Goal: Task Accomplishment & Management: Complete application form

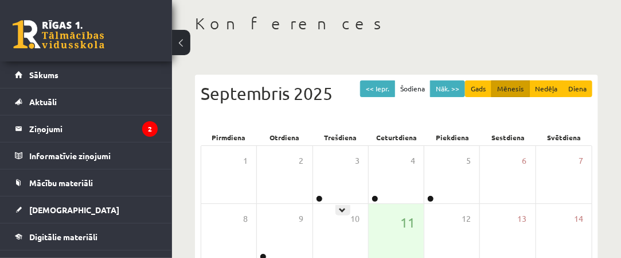
scroll to position [115, 0]
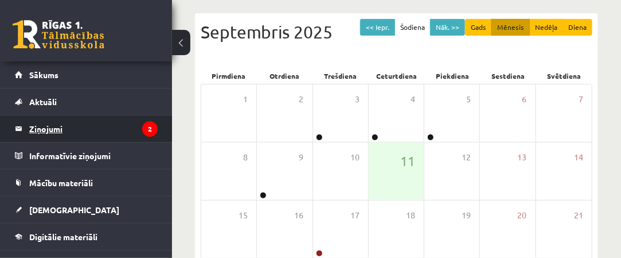
click at [129, 135] on legend "Ziņojumi 2" at bounding box center [93, 128] width 129 height 26
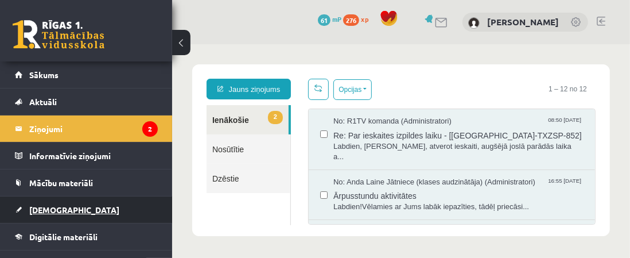
click at [70, 205] on link "[DEMOGRAPHIC_DATA]" at bounding box center [86, 209] width 143 height 26
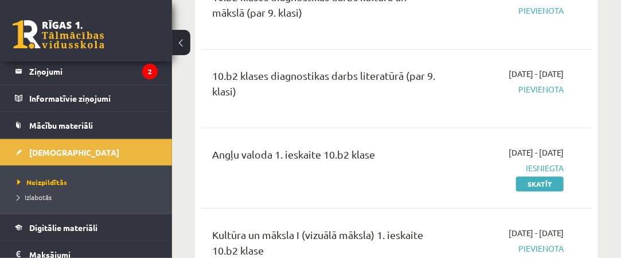
scroll to position [803, 0]
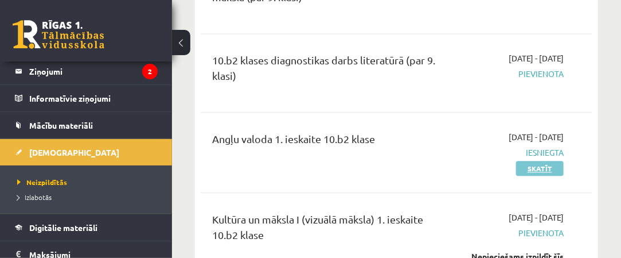
click at [545, 161] on link "Skatīt" at bounding box center [540, 168] width 48 height 15
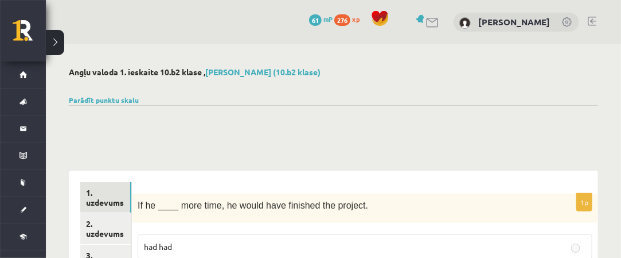
click at [56, 44] on button at bounding box center [55, 42] width 18 height 25
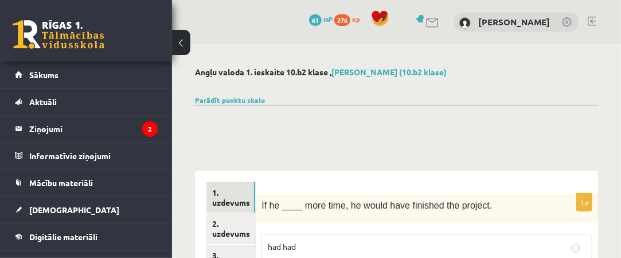
click at [185, 40] on button at bounding box center [181, 42] width 18 height 25
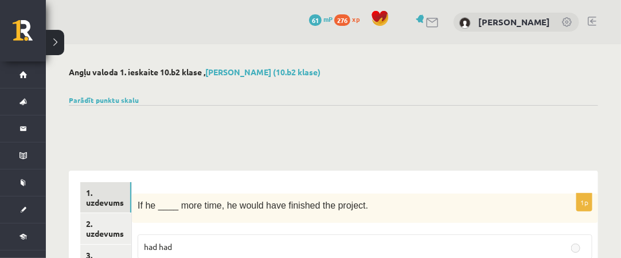
click at [53, 40] on button at bounding box center [55, 42] width 18 height 25
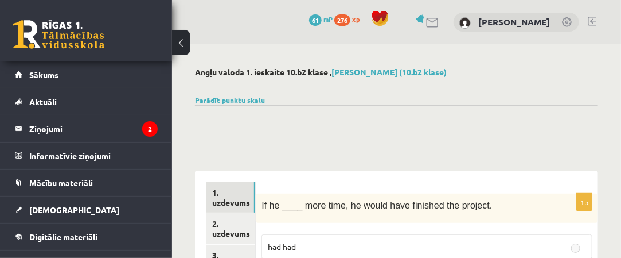
scroll to position [57, 0]
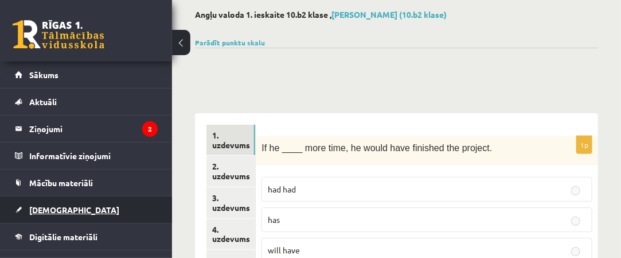
click at [116, 204] on link "[DEMOGRAPHIC_DATA]" at bounding box center [86, 209] width 143 height 26
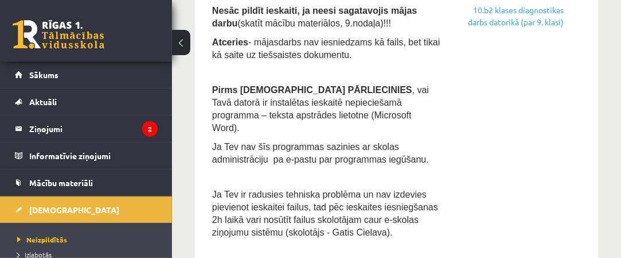
scroll to position [402, 0]
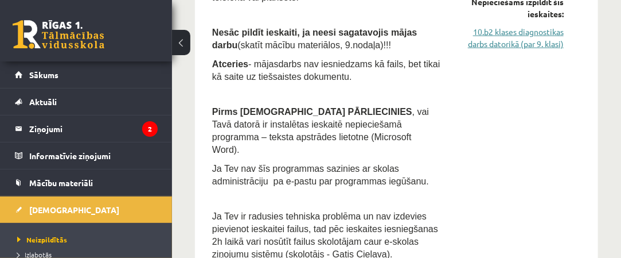
click at [503, 46] on link "10.b2 klases diagnostikas darbs datorikā (par 9. klasi)" at bounding box center [511, 38] width 106 height 24
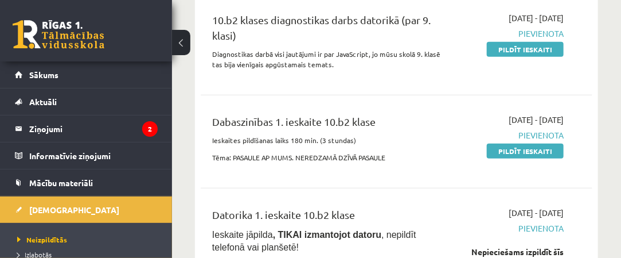
click at [503, 46] on link "Pildīt ieskaiti" at bounding box center [525, 49] width 77 height 15
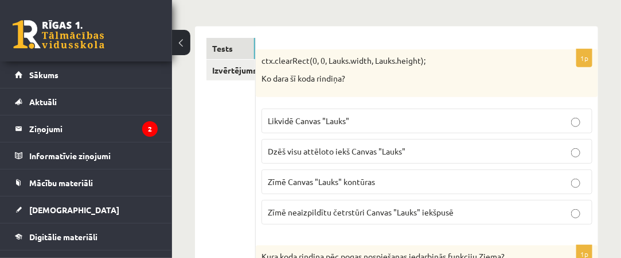
scroll to position [172, 0]
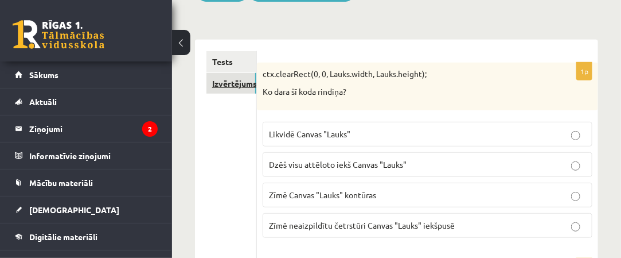
click at [248, 88] on link "Izvērtējums!" at bounding box center [232, 83] width 50 height 21
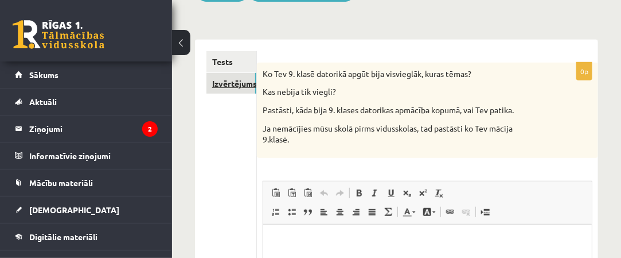
scroll to position [0, 0]
click at [247, 64] on link "Tests" at bounding box center [231, 61] width 49 height 21
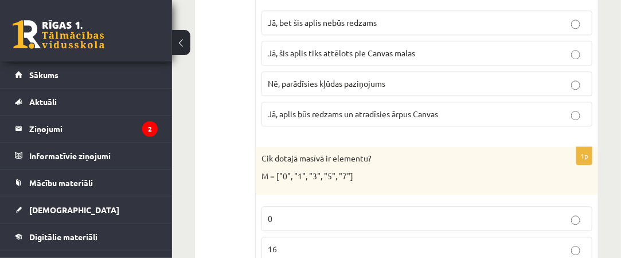
scroll to position [5300, 0]
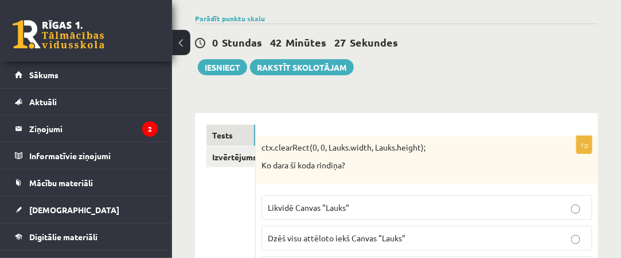
scroll to position [115, 0]
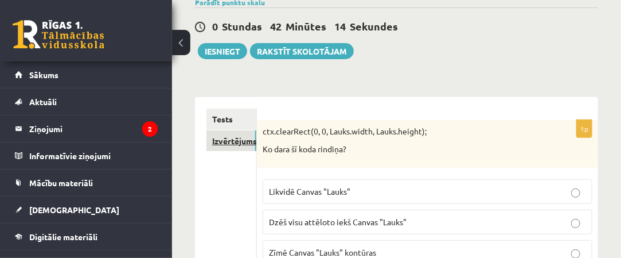
click at [232, 146] on link "Izvērtējums!" at bounding box center [232, 140] width 50 height 21
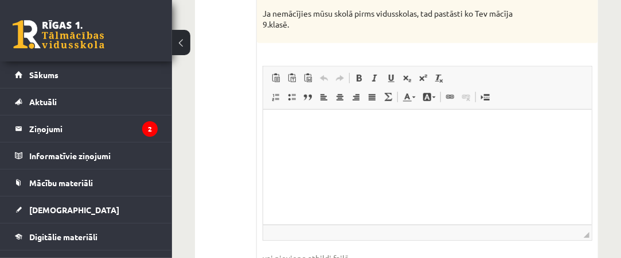
scroll to position [230, 0]
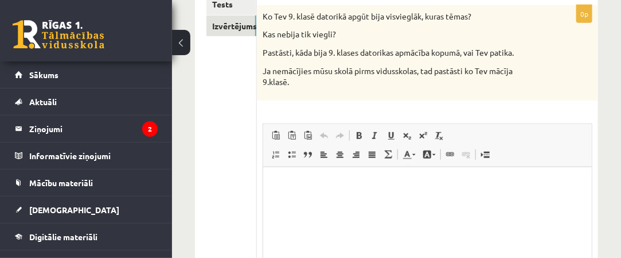
click at [289, 113] on div "0p Ko Tev 9. klasē datorikā apgūt bija visvieglāk, kuras tēmas? Kas nebija tik …" at bounding box center [427, 183] width 341 height 357
click at [350, 191] on html at bounding box center [427, 183] width 329 height 35
click at [378, 201] on html at bounding box center [427, 183] width 329 height 35
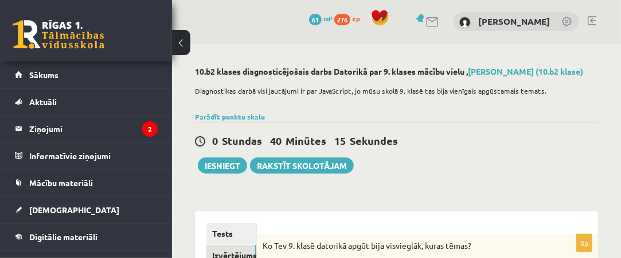
scroll to position [0, 0]
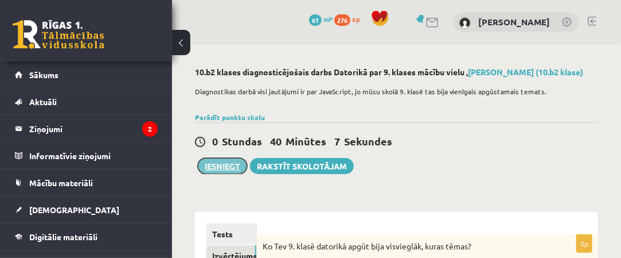
click at [228, 165] on button "Iesniegt" at bounding box center [222, 166] width 49 height 16
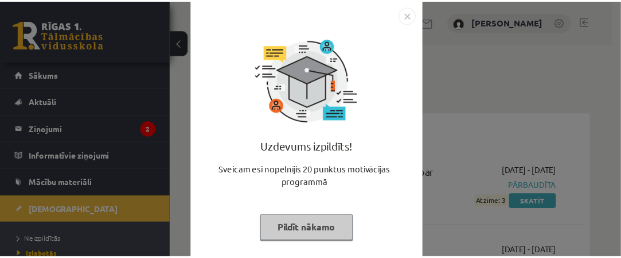
scroll to position [26, 0]
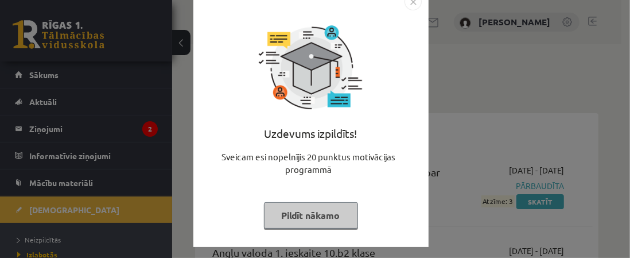
click at [332, 216] on button "Pildīt nākamo" at bounding box center [311, 215] width 94 height 26
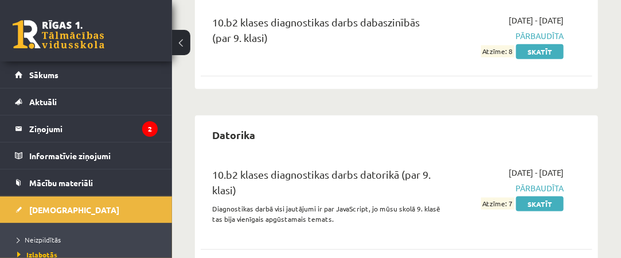
scroll to position [409, 0]
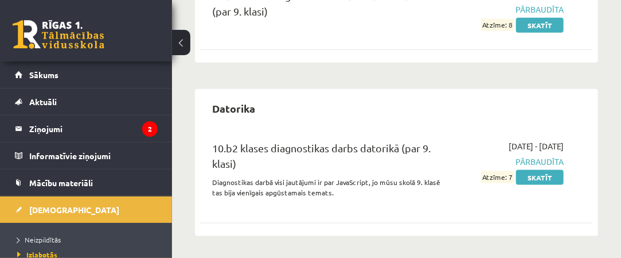
drag, startPoint x: 514, startPoint y: 176, endPoint x: 464, endPoint y: 178, distance: 49.4
click at [464, 178] on div "2025-09-01 - 2025-09-15 Pārbaudīta Atzīme: 7 Skatīt" at bounding box center [511, 172] width 123 height 64
click at [469, 181] on div "2025-09-01 - 2025-09-15 Pārbaudīta Atzīme: 7 Skatīt" at bounding box center [511, 172] width 123 height 64
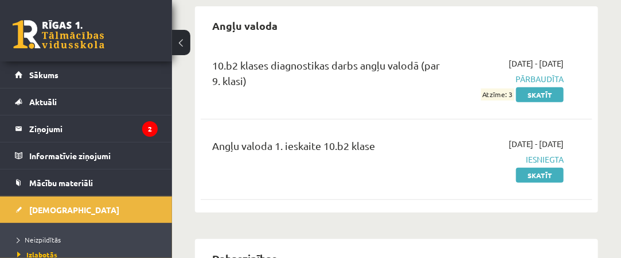
scroll to position [57, 0]
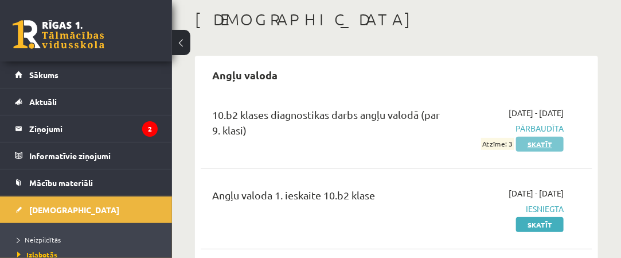
click at [543, 145] on link "Skatīt" at bounding box center [540, 144] width 48 height 15
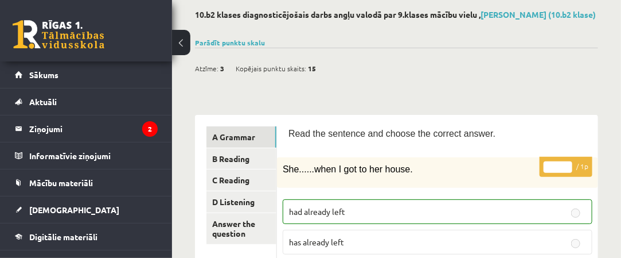
scroll to position [115, 0]
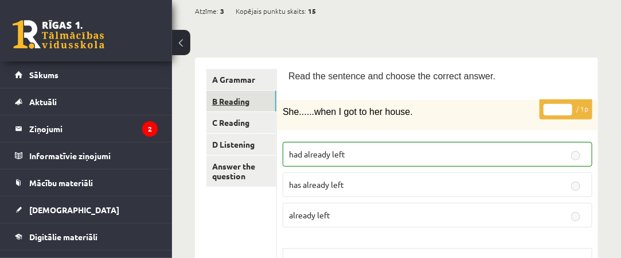
click at [271, 105] on link "B Reading" at bounding box center [242, 101] width 70 height 21
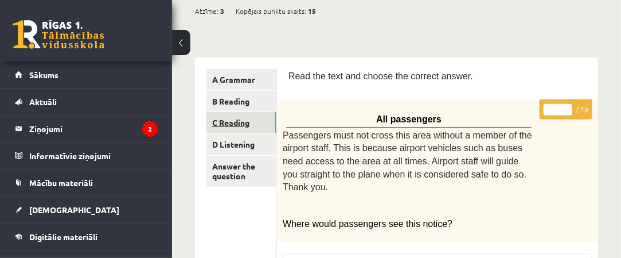
click at [273, 124] on link "C Reading" at bounding box center [242, 122] width 70 height 21
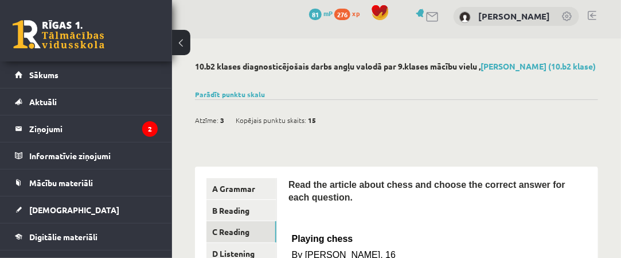
scroll to position [0, 0]
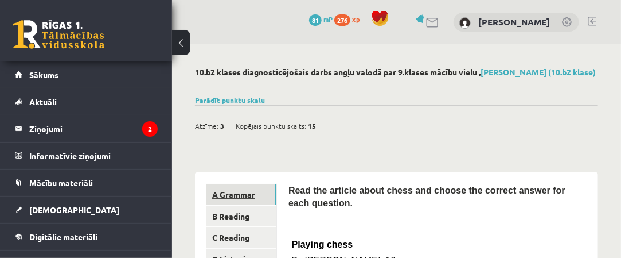
click at [231, 192] on link "A Grammar" at bounding box center [242, 194] width 70 height 21
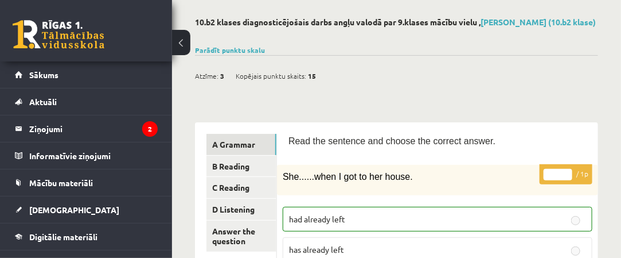
scroll to position [115, 0]
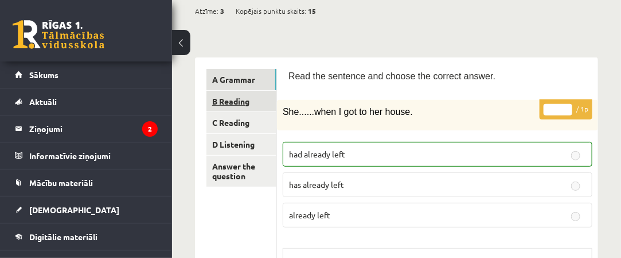
click at [233, 108] on link "B Reading" at bounding box center [242, 101] width 70 height 21
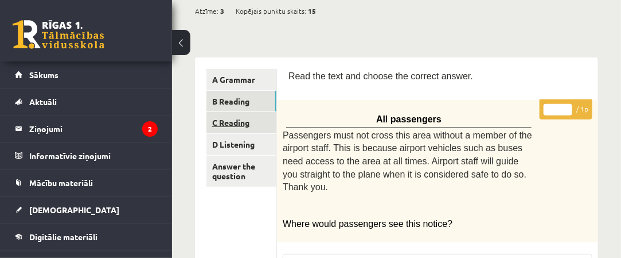
click at [243, 123] on link "C Reading" at bounding box center [242, 122] width 70 height 21
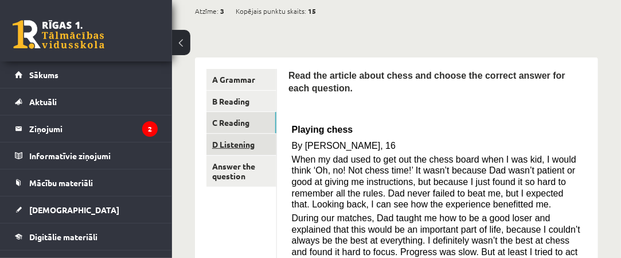
click at [235, 143] on link "D Listening" at bounding box center [242, 144] width 70 height 21
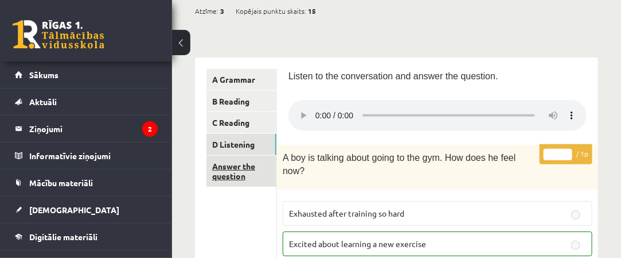
click at [237, 172] on link "Answer the question" at bounding box center [242, 171] width 70 height 31
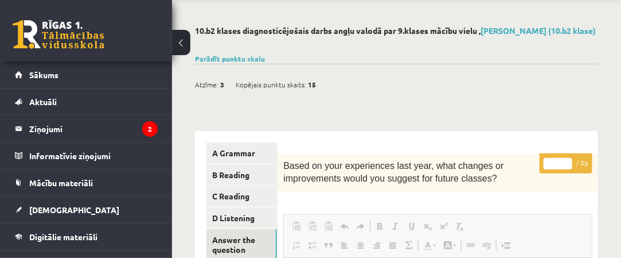
scroll to position [57, 0]
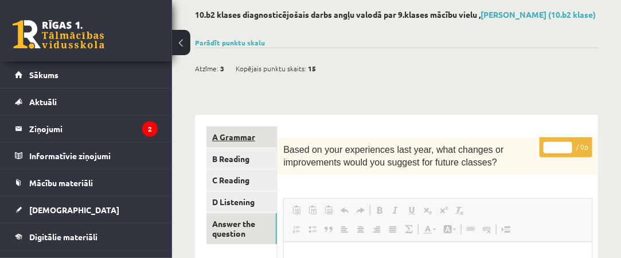
click at [239, 134] on link "A Grammar" at bounding box center [242, 136] width 71 height 21
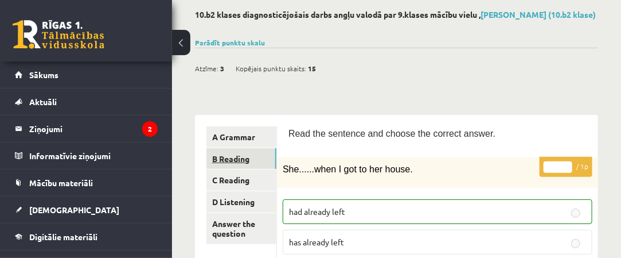
click at [227, 158] on link "B Reading" at bounding box center [242, 158] width 70 height 21
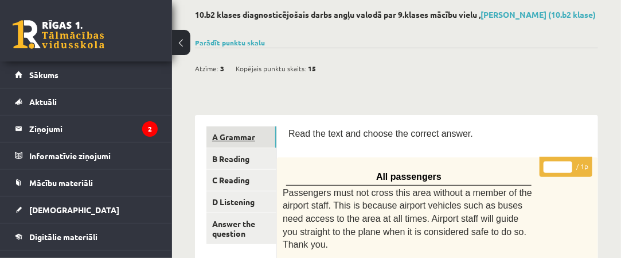
click at [244, 144] on link "A Grammar" at bounding box center [242, 136] width 70 height 21
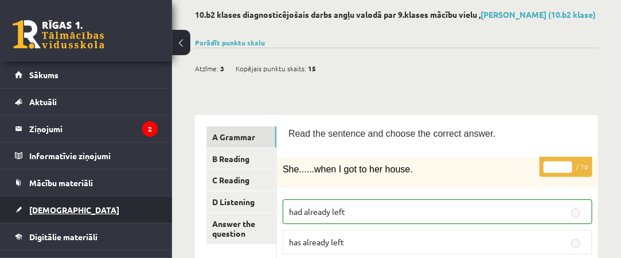
click at [75, 209] on link "[DEMOGRAPHIC_DATA]" at bounding box center [86, 209] width 143 height 26
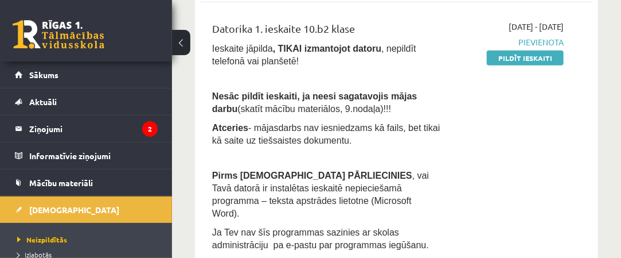
scroll to position [172, 0]
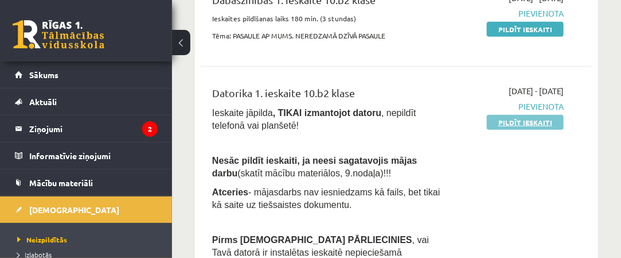
click at [520, 119] on link "Pildīt ieskaiti" at bounding box center [525, 122] width 77 height 15
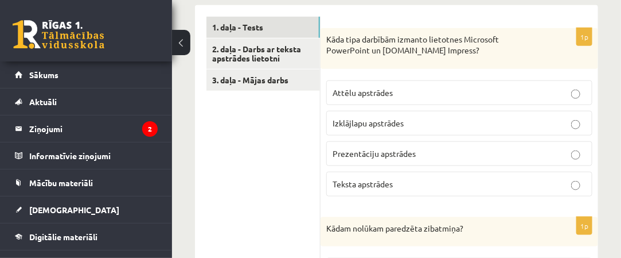
scroll to position [344, 0]
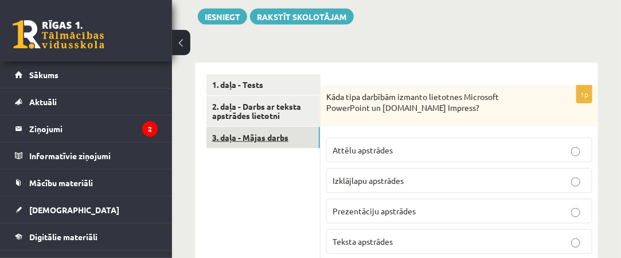
click at [262, 127] on link "3. daļa - Mājas darbs" at bounding box center [264, 137] width 114 height 21
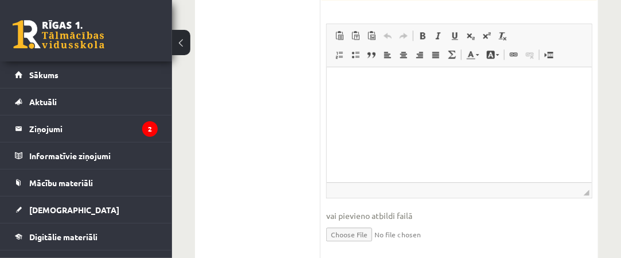
scroll to position [975, 0]
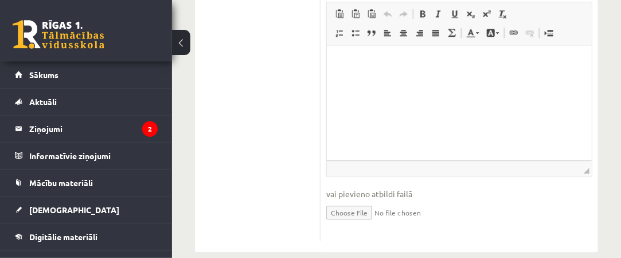
click at [359, 208] on input "file" at bounding box center [459, 212] width 266 height 24
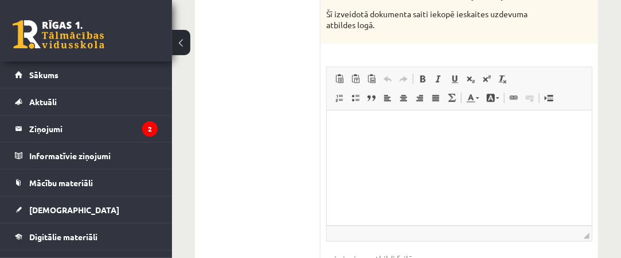
scroll to position [861, 0]
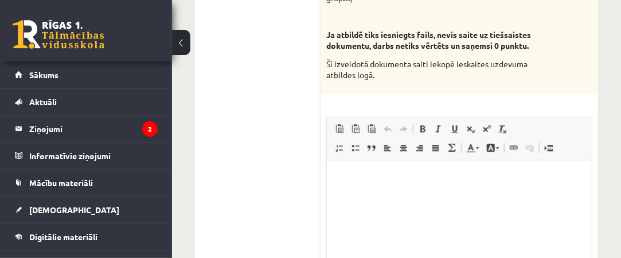
drag, startPoint x: 456, startPoint y: 204, endPoint x: 707, endPoint y: 310, distance: 273.4
click at [456, 195] on html at bounding box center [458, 177] width 265 height 35
click at [341, 128] on span at bounding box center [339, 128] width 9 height 9
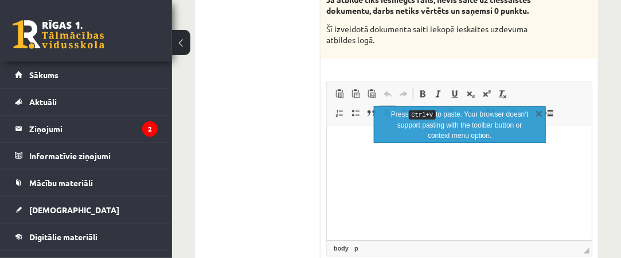
scroll to position [918, 0]
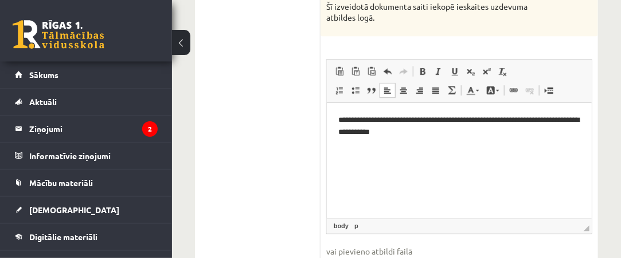
click at [515, 149] on html "**********" at bounding box center [458, 125] width 265 height 47
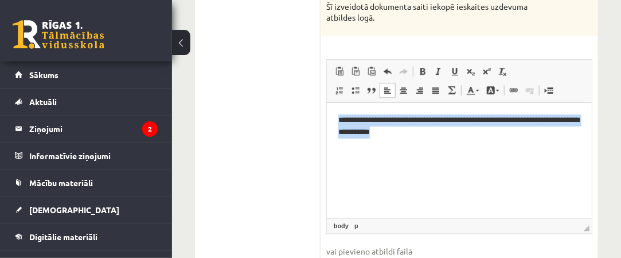
drag, startPoint x: 487, startPoint y: 129, endPoint x: 326, endPoint y: 117, distance: 160.5
click at [326, 117] on html "**********" at bounding box center [458, 125] width 265 height 47
click at [510, 88] on span at bounding box center [514, 89] width 9 height 9
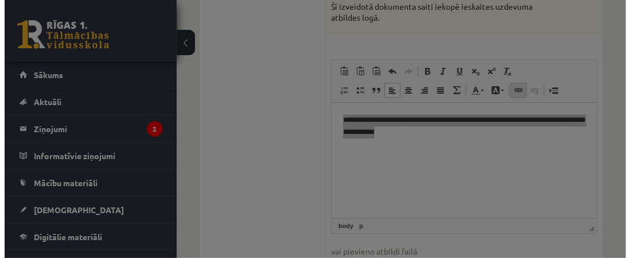
scroll to position [905, 0]
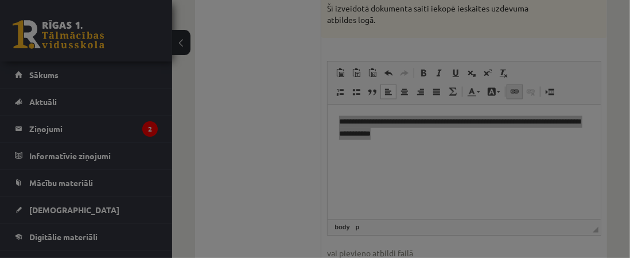
type input "**********"
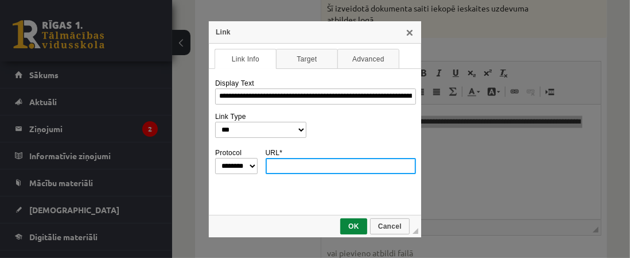
click at [279, 165] on input "URL *" at bounding box center [341, 166] width 151 height 16
paste input "**********"
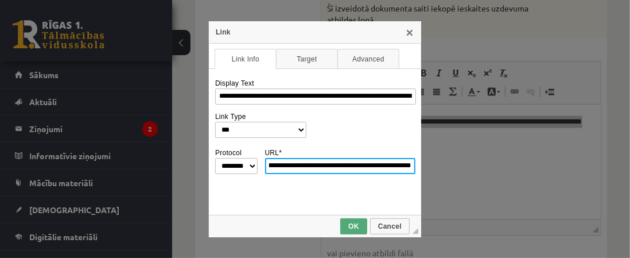
type input "**********"
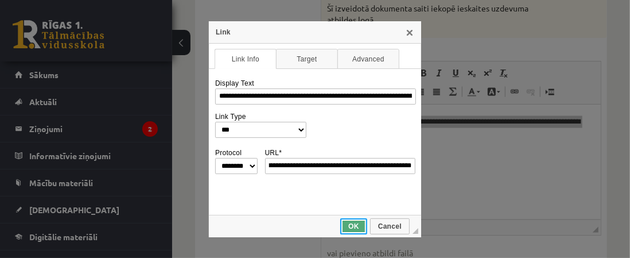
select select "********"
type input "**********"
click at [354, 224] on span "OK" at bounding box center [353, 226] width 25 height 8
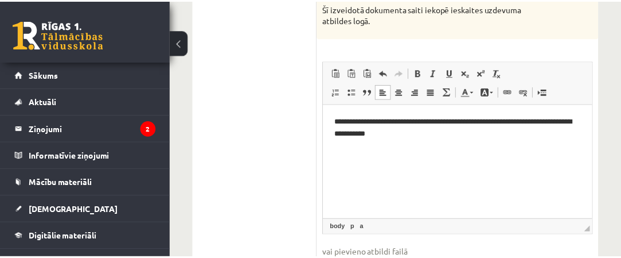
scroll to position [918, 0]
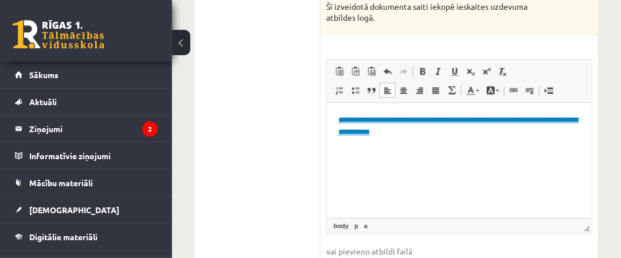
click at [453, 149] on html "**********" at bounding box center [458, 125] width 265 height 47
click at [541, 149] on html "**********" at bounding box center [458, 125] width 265 height 47
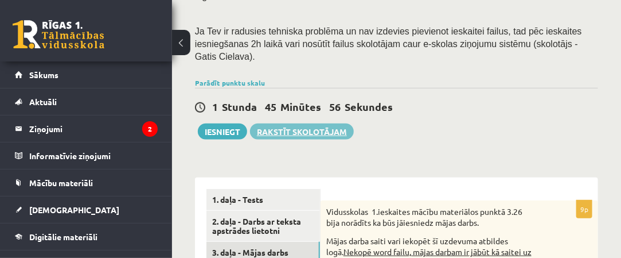
scroll to position [402, 0]
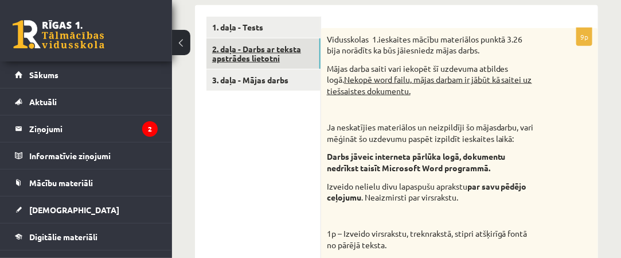
click at [294, 41] on link "2. daļa - Darbs ar teksta apstrādes lietotni" at bounding box center [264, 53] width 114 height 31
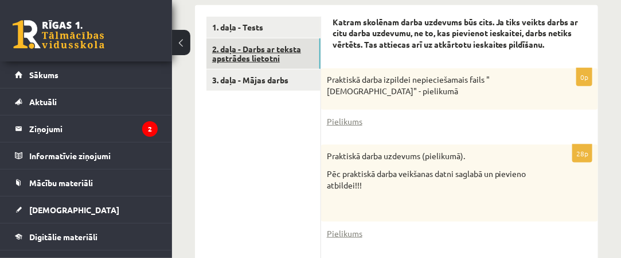
scroll to position [0, 0]
click at [356, 115] on link "Pielikums" at bounding box center [345, 121] width 36 height 12
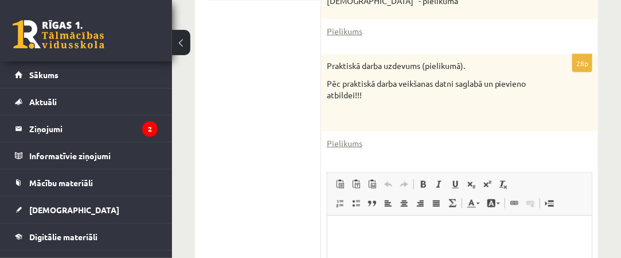
scroll to position [459, 0]
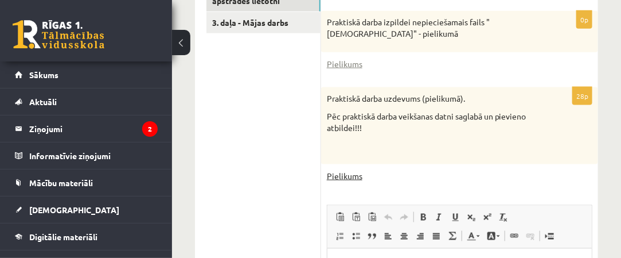
click at [345, 170] on link "Pielikums" at bounding box center [345, 176] width 36 height 12
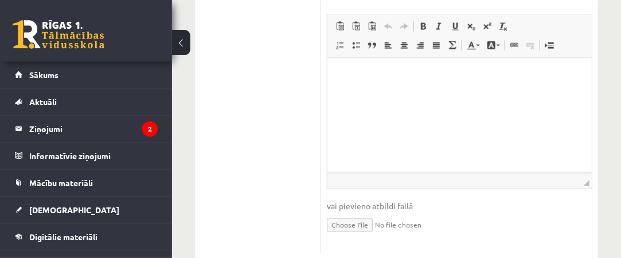
scroll to position [666, 0]
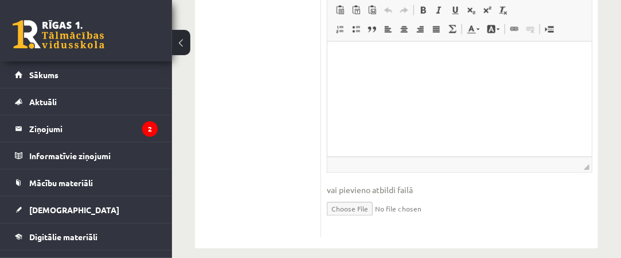
click at [357, 196] on input "file" at bounding box center [460, 208] width 266 height 24
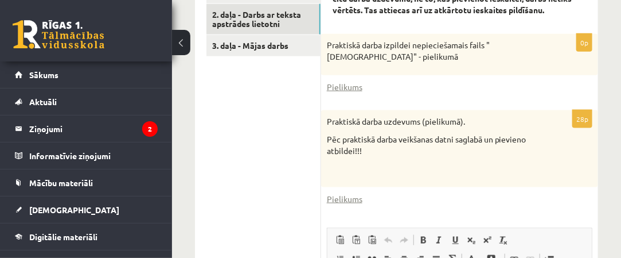
scroll to position [608, 0]
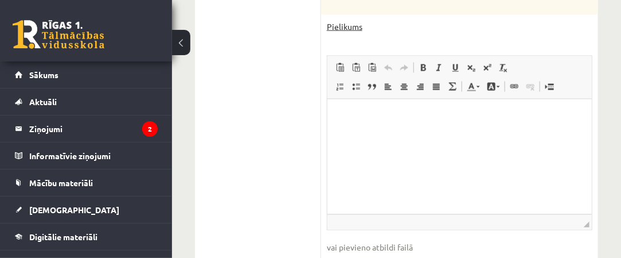
click at [356, 21] on link "Pielikums" at bounding box center [345, 27] width 36 height 12
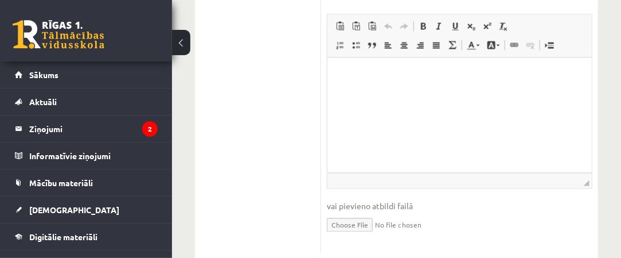
scroll to position [666, 0]
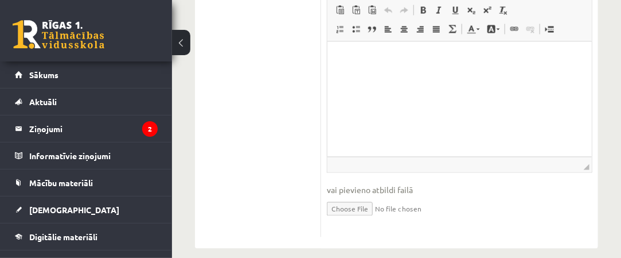
click at [349, 196] on input "file" at bounding box center [460, 208] width 266 height 24
type input "**********"
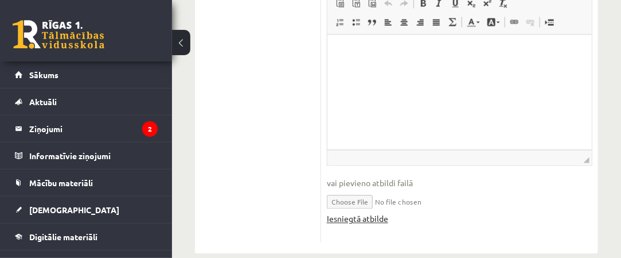
scroll to position [678, 0]
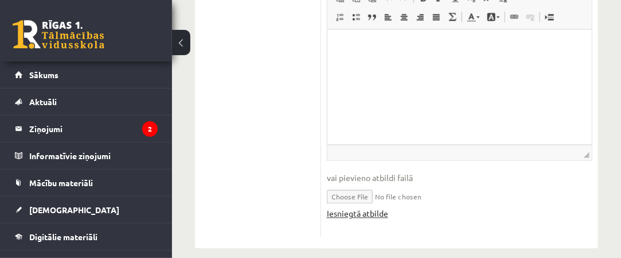
click at [370, 208] on link "Iesniegtā atbilde" at bounding box center [357, 214] width 61 height 12
click at [538, 207] on fieldset "Rich Text Editor, wiswyg-editor-user-answer-47024803119920 Editor toolbars Past…" at bounding box center [460, 108] width 266 height 245
drag, startPoint x: 411, startPoint y: 184, endPoint x: 398, endPoint y: 185, distance: 13.3
click at [398, 185] on input "file" at bounding box center [460, 196] width 266 height 24
click at [347, 184] on input "file" at bounding box center [460, 196] width 266 height 24
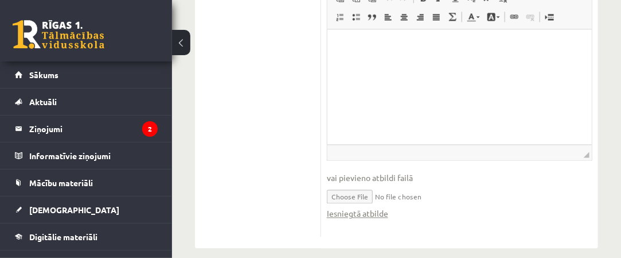
type input "**********"
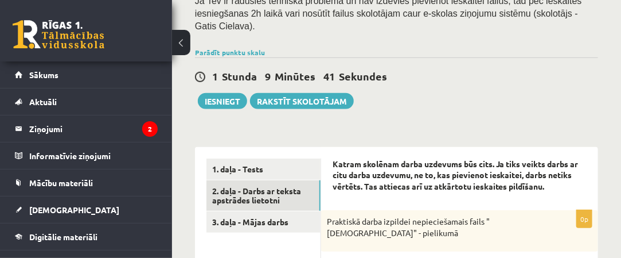
scroll to position [276, 0]
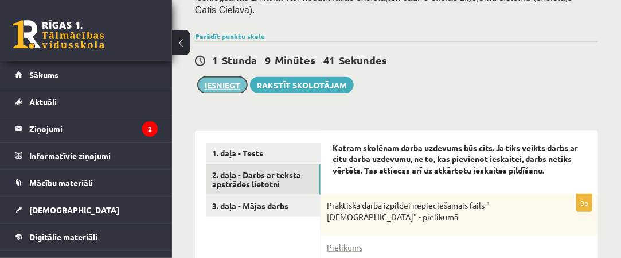
click at [224, 77] on button "Iesniegt" at bounding box center [222, 85] width 49 height 16
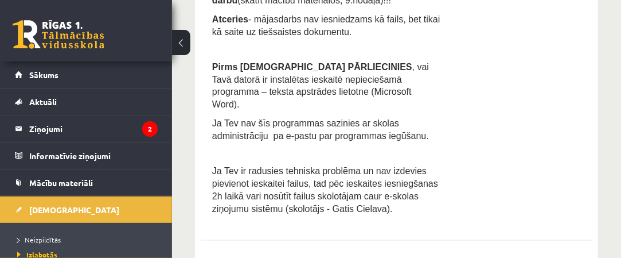
scroll to position [742, 0]
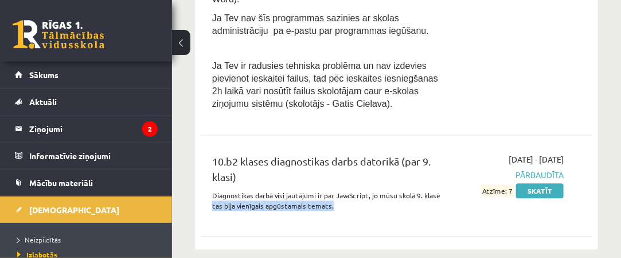
drag, startPoint x: 437, startPoint y: 184, endPoint x: 340, endPoint y: 180, distance: 96.5
click at [340, 190] on p "Diagnostikas darbā visi jautājumi ir par JavaScript, jo mūsu skolā 9. klasē tas…" at bounding box center [326, 200] width 229 height 21
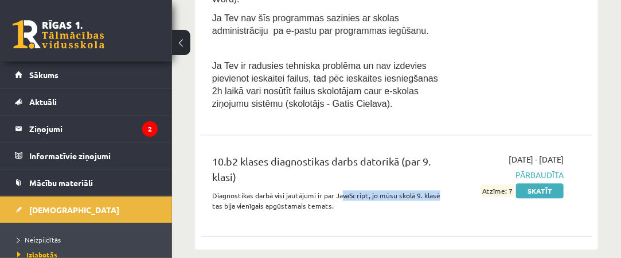
click at [347, 190] on p "Diagnostikas darbā visi jautājumi ir par JavaScript, jo mūsu skolā 9. klasē tas…" at bounding box center [326, 200] width 229 height 21
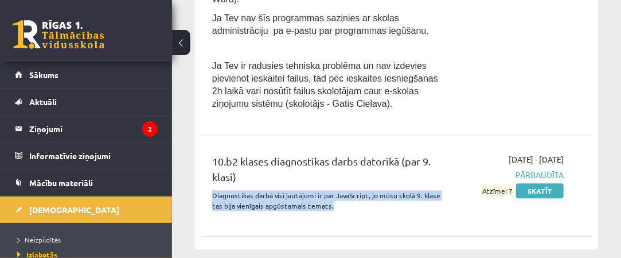
drag, startPoint x: 347, startPoint y: 193, endPoint x: 203, endPoint y: 176, distance: 144.4
click at [204, 176] on div "10.b2 klases diagnostikas darbs datorikā (par 9. klasi) Diagnostikas darbā visi…" at bounding box center [327, 185] width 246 height 64
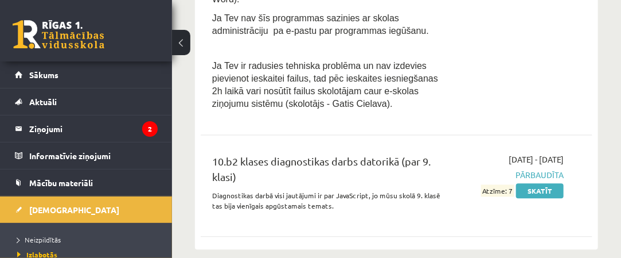
click at [354, 167] on div "10.b2 klases diagnostikas darbs datorikā (par 9. klasi)" at bounding box center [326, 171] width 229 height 37
drag, startPoint x: 365, startPoint y: 182, endPoint x: 337, endPoint y: 182, distance: 27.5
click at [336, 190] on p "Diagnostikas darbā visi jautājumi ir par JavaScript, jo mūsu skolā 9. klasē tas…" at bounding box center [326, 200] width 229 height 21
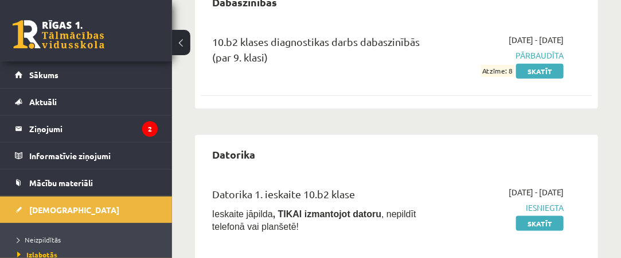
scroll to position [459, 0]
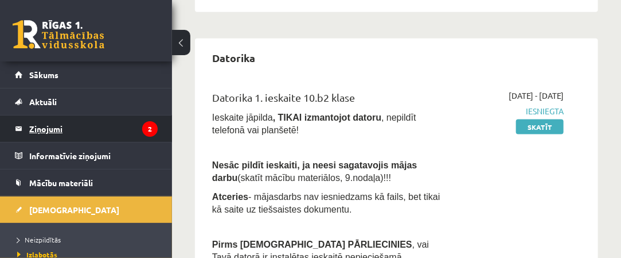
click at [109, 119] on legend "Ziņojumi 2" at bounding box center [93, 128] width 129 height 26
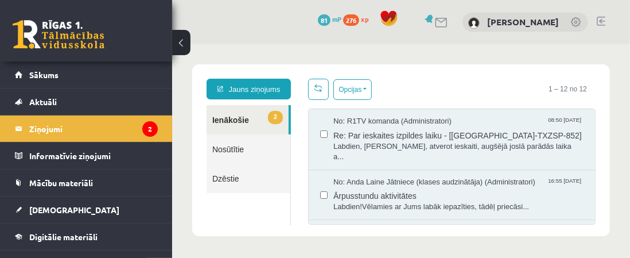
click at [246, 154] on link "Nosūtītie" at bounding box center [248, 148] width 84 height 29
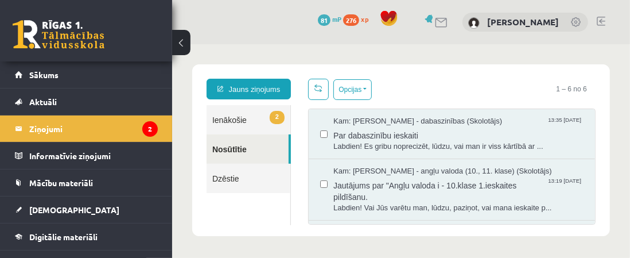
click at [186, 44] on button at bounding box center [181, 42] width 18 height 25
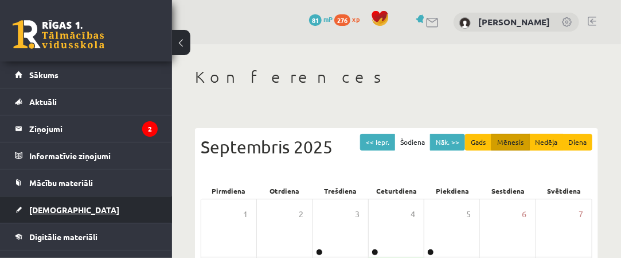
click at [114, 207] on link "[DEMOGRAPHIC_DATA]" at bounding box center [86, 209] width 143 height 26
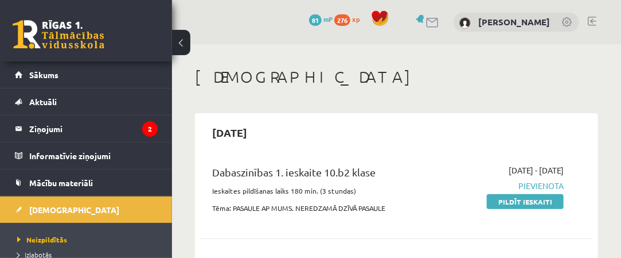
click at [184, 44] on button at bounding box center [181, 42] width 18 height 25
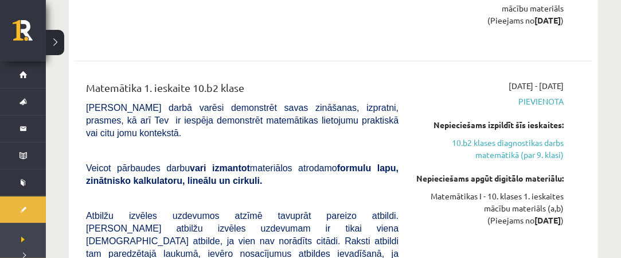
scroll to position [1664, 0]
